Goal: Find specific page/section: Find specific page/section

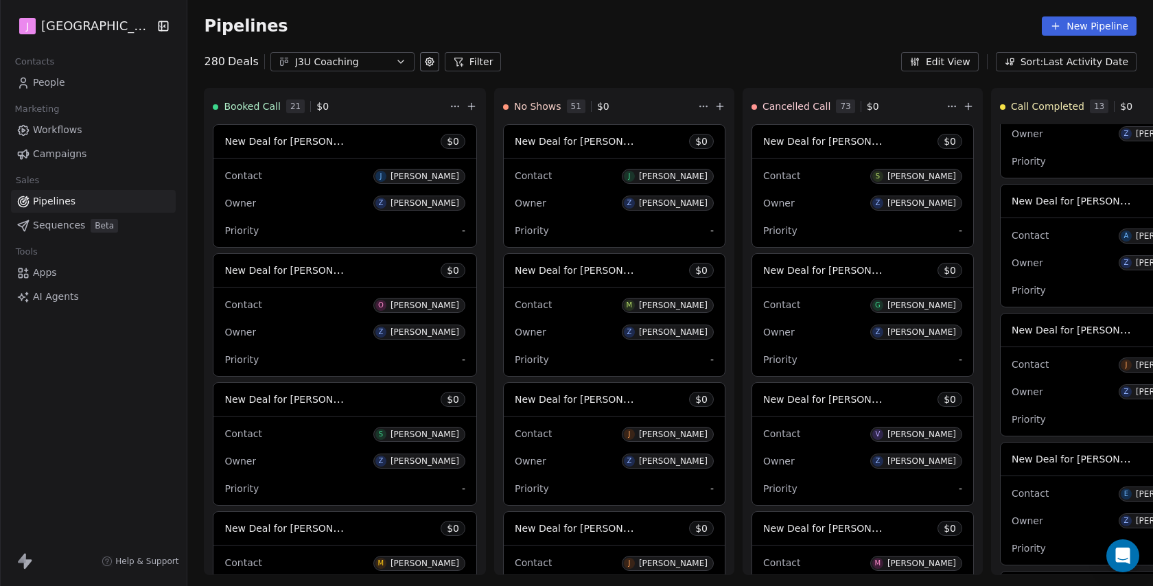
click at [69, 80] on link "People" at bounding box center [93, 82] width 165 height 23
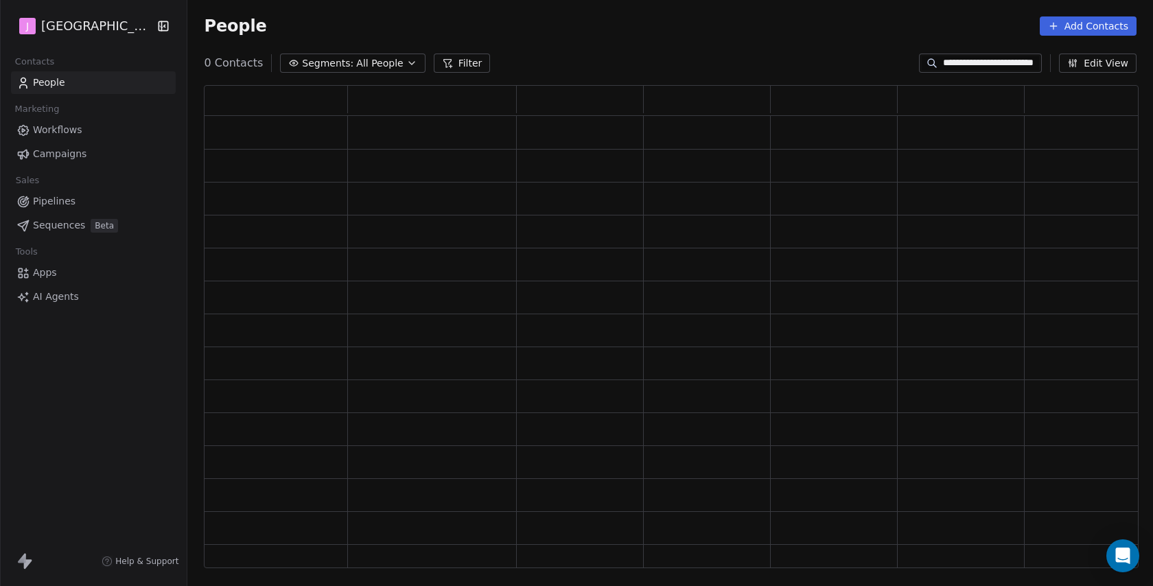
scroll to position [483, 935]
click at [988, 68] on input "**********" at bounding box center [991, 63] width 96 height 14
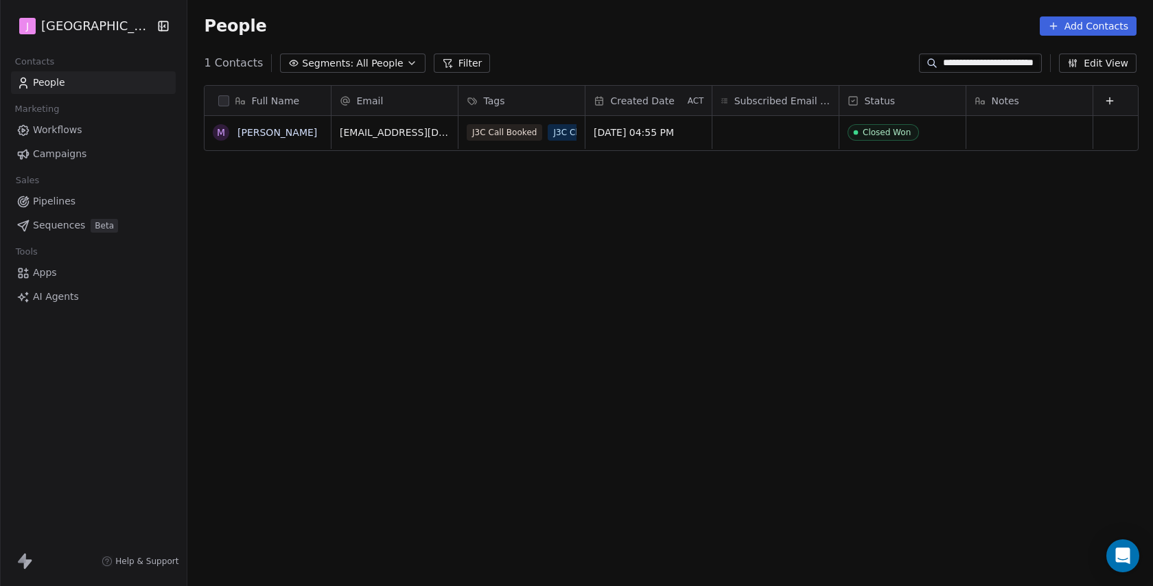
scroll to position [516, 968]
paste input
type input "**********"
click at [885, 134] on div "grid" at bounding box center [903, 132] width 126 height 33
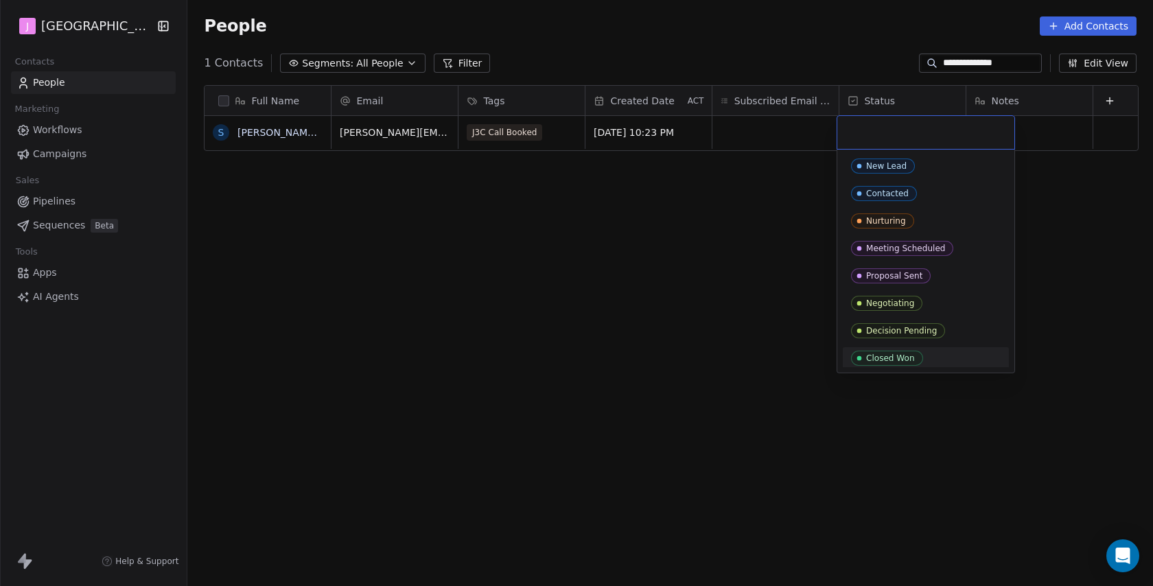
click at [892, 356] on div "Closed Won" at bounding box center [890, 359] width 49 height 10
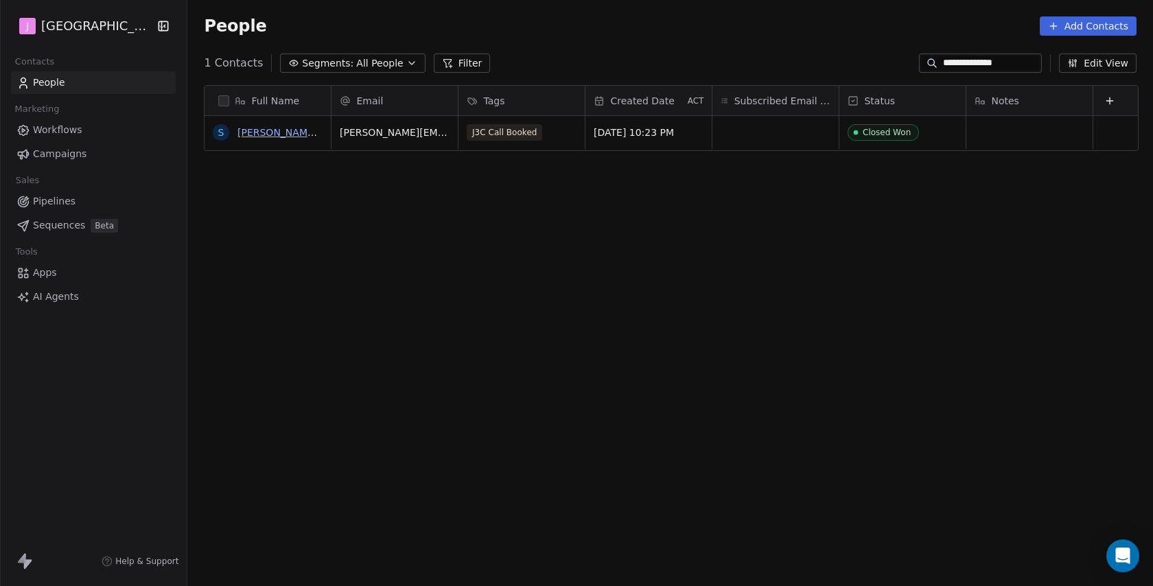
click at [285, 129] on link "[PERSON_NAME] E’[PERSON_NAME]" at bounding box center [324, 132] width 172 height 11
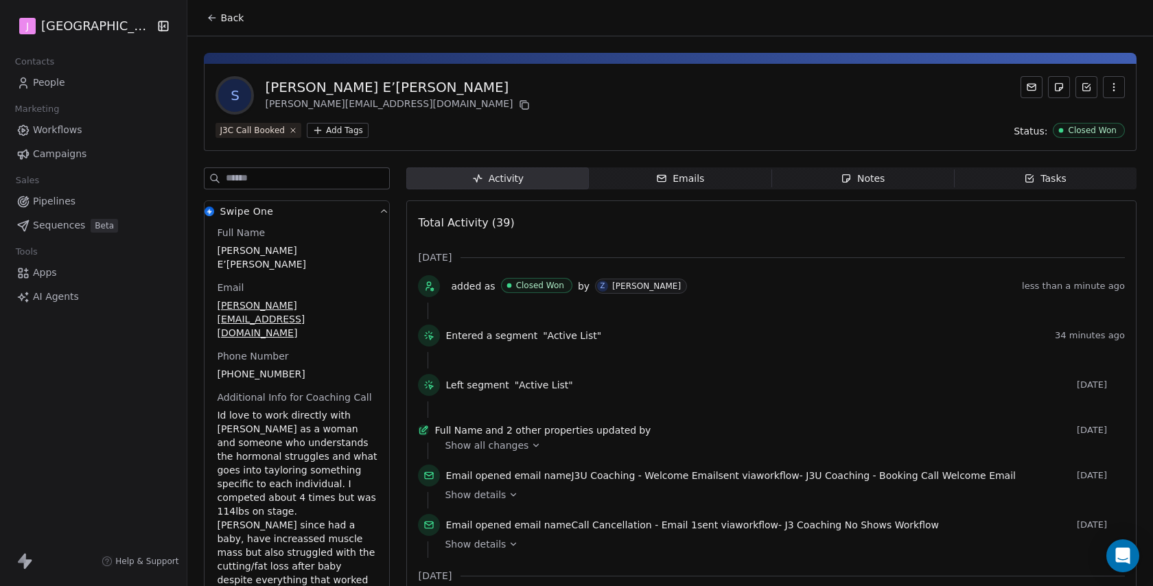
scroll to position [207, 0]
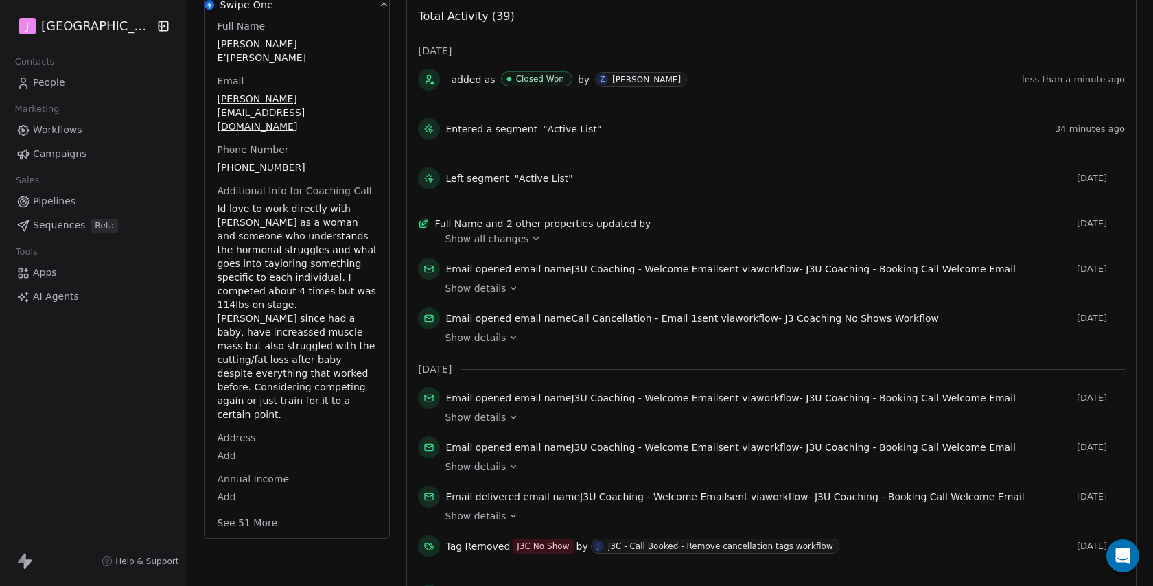
click at [260, 468] on div "Full Name [PERSON_NAME] E’[PERSON_NAME] Email [PERSON_NAME][EMAIL_ADDRESS][DOMA…" at bounding box center [297, 278] width 185 height 519
click at [260, 511] on button "See 51 More" at bounding box center [247, 523] width 77 height 25
click at [227, 511] on body "J J3 University Contacts People Marketing Workflows Campaigns Sales Pipelines S…" at bounding box center [576, 293] width 1153 height 586
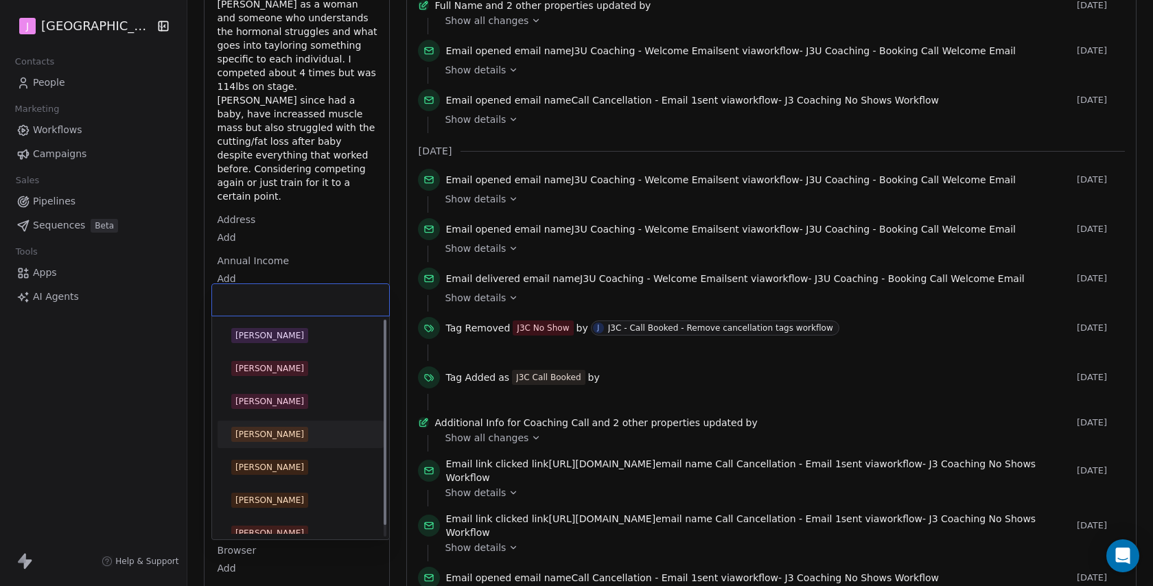
scroll to position [1, 0]
click at [269, 439] on span "[PERSON_NAME]" at bounding box center [269, 433] width 77 height 15
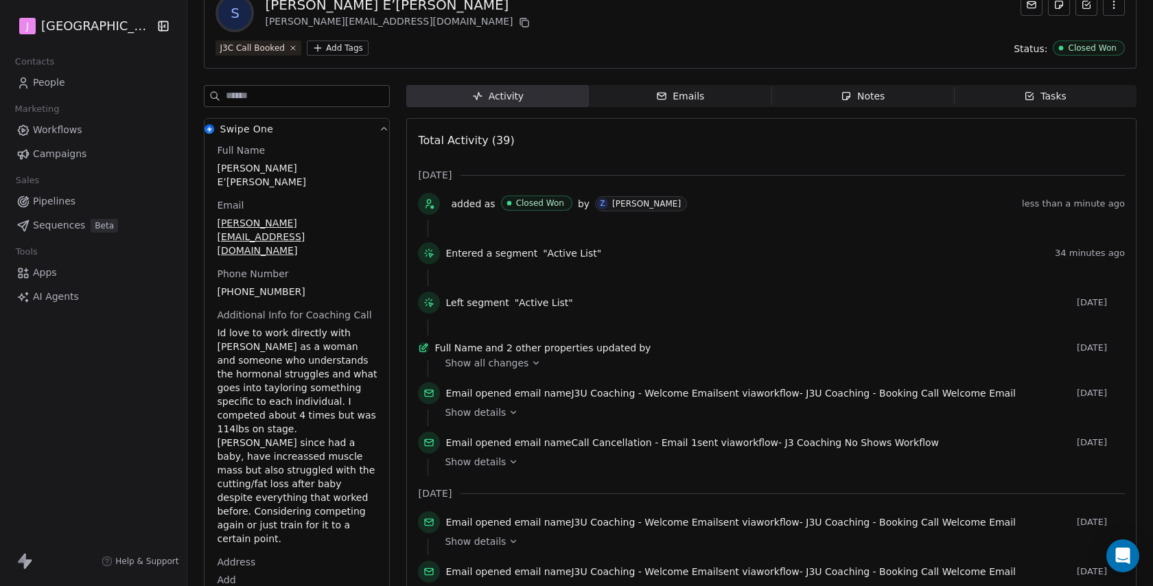
scroll to position [0, 0]
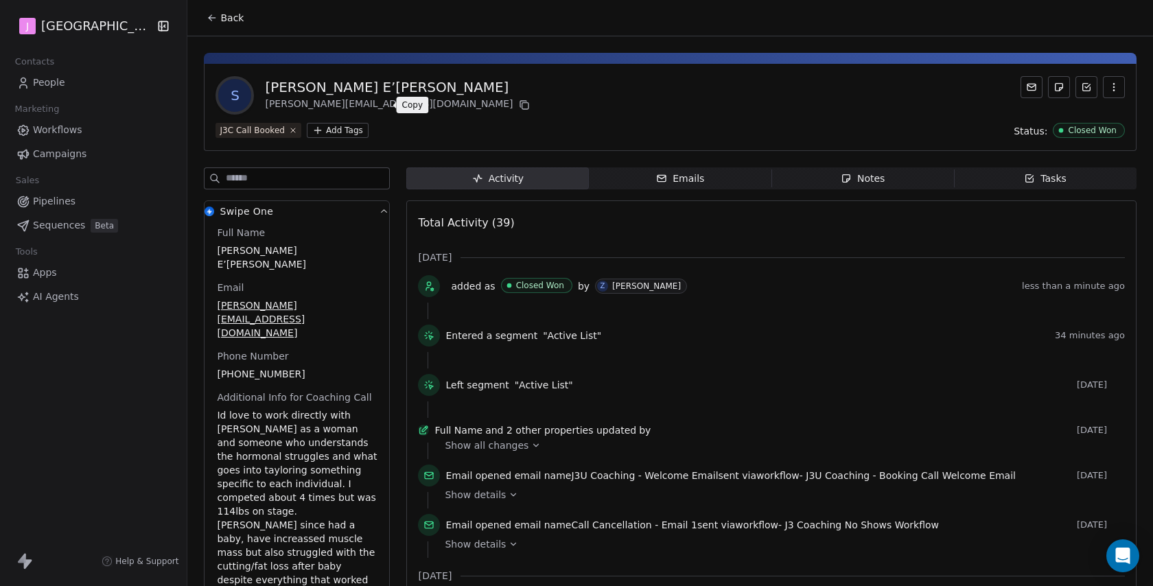
click at [519, 108] on icon at bounding box center [524, 105] width 11 height 11
click at [58, 198] on span "Pipelines" at bounding box center [54, 201] width 43 height 14
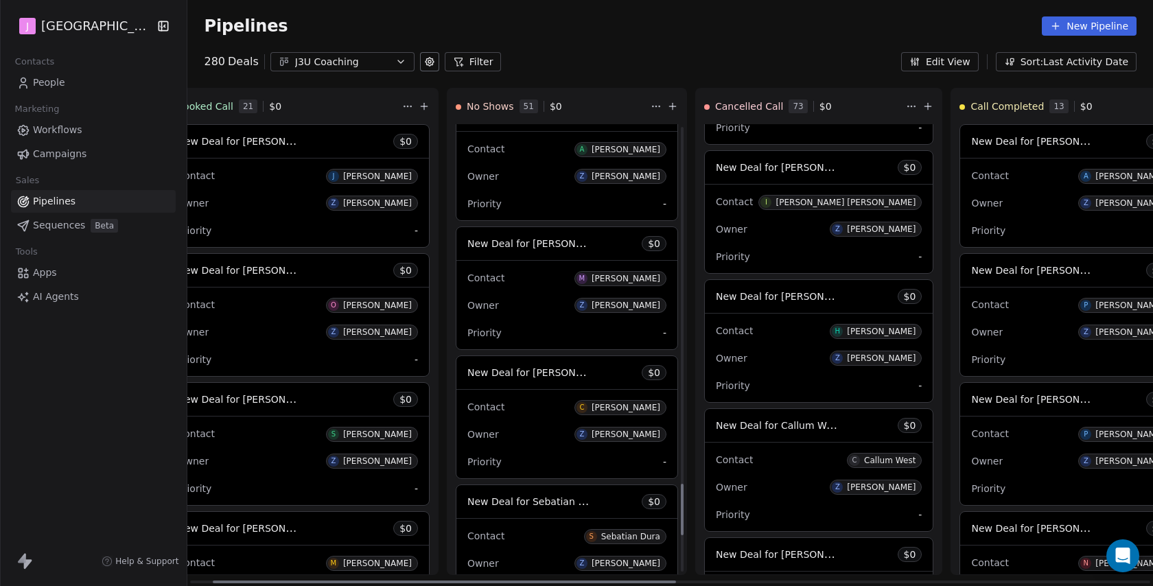
scroll to position [3302, 0]
